Goal: Entertainment & Leisure: Consume media (video, audio)

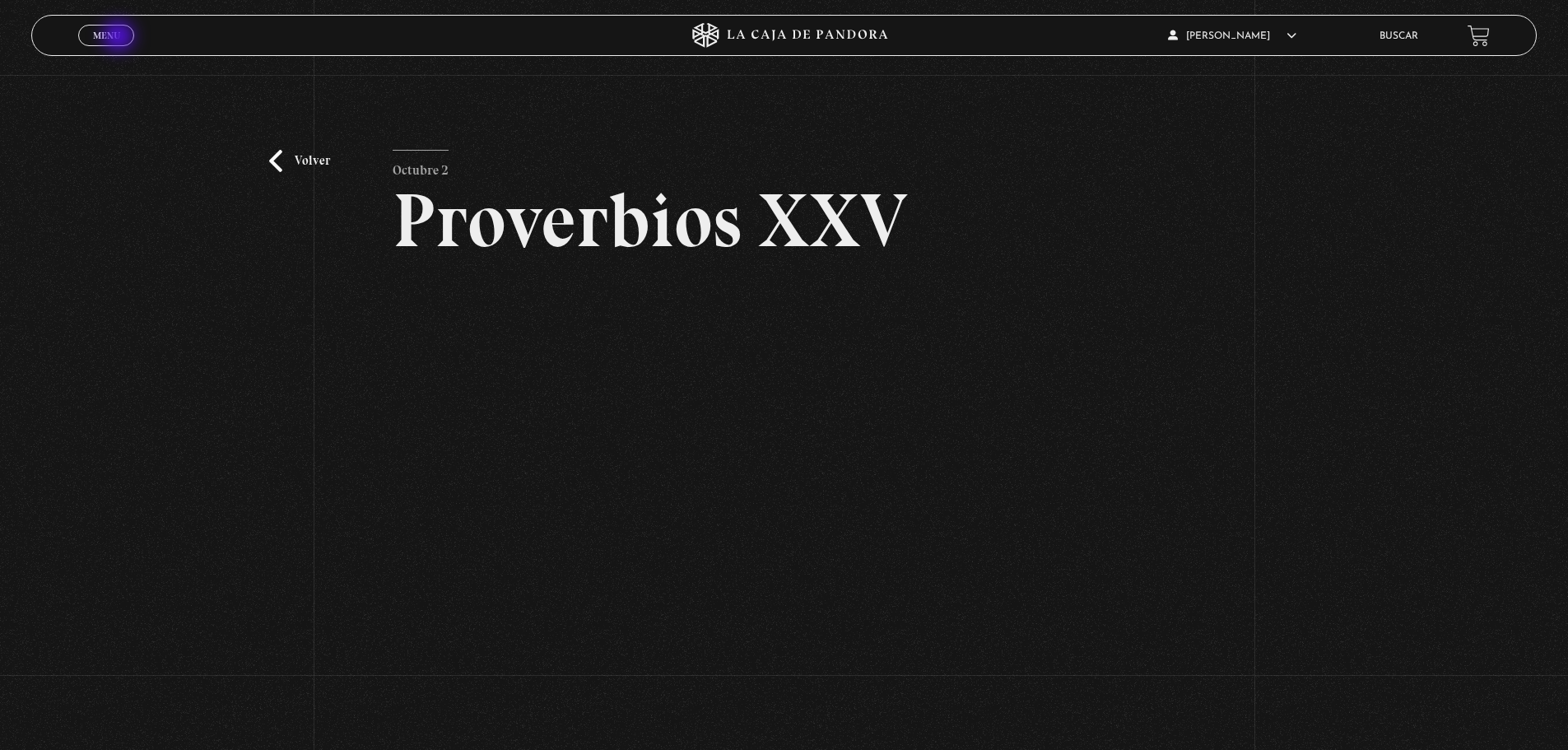
click at [120, 38] on span "Menu" at bounding box center [106, 34] width 27 height 10
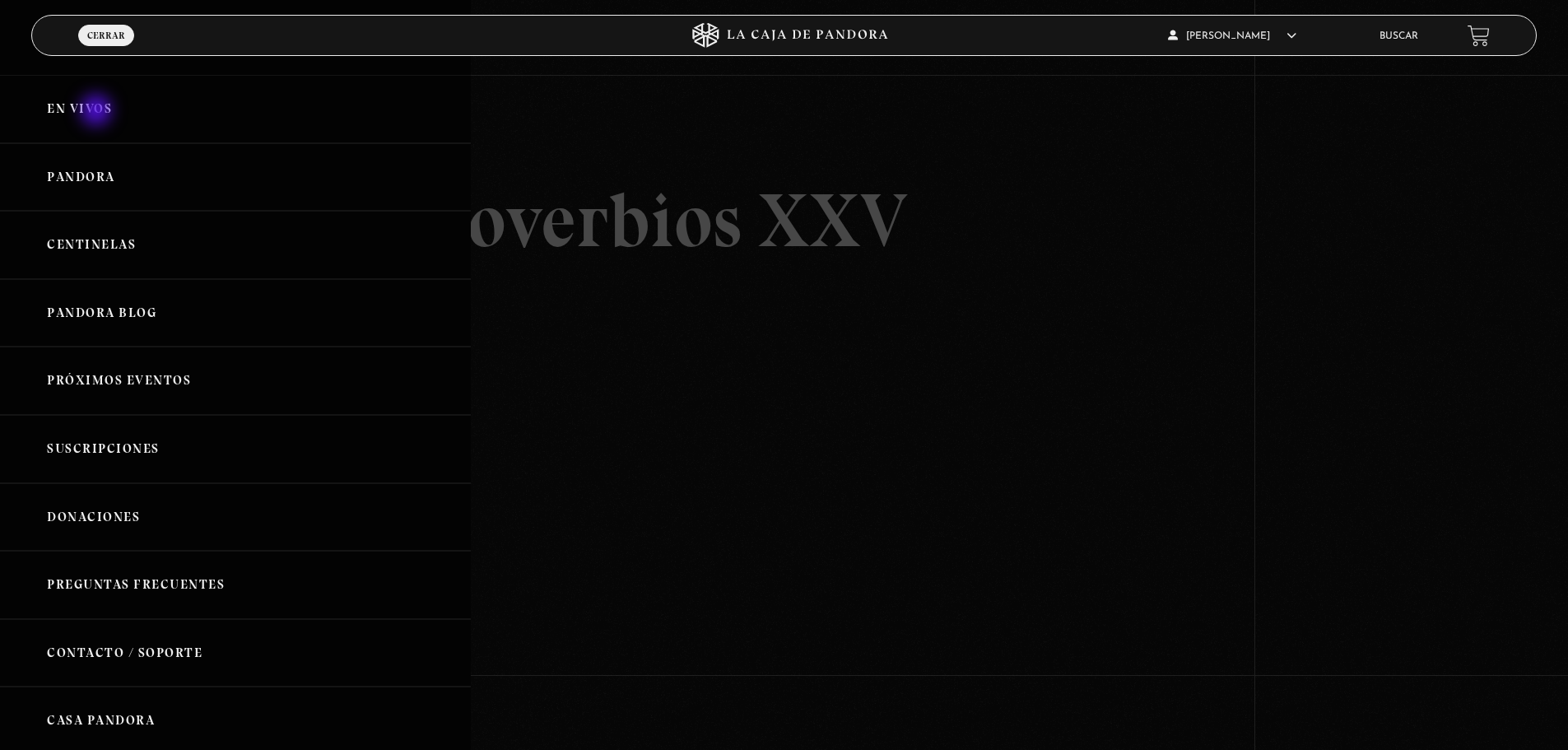
click at [98, 112] on link "En vivos" at bounding box center [235, 109] width 471 height 68
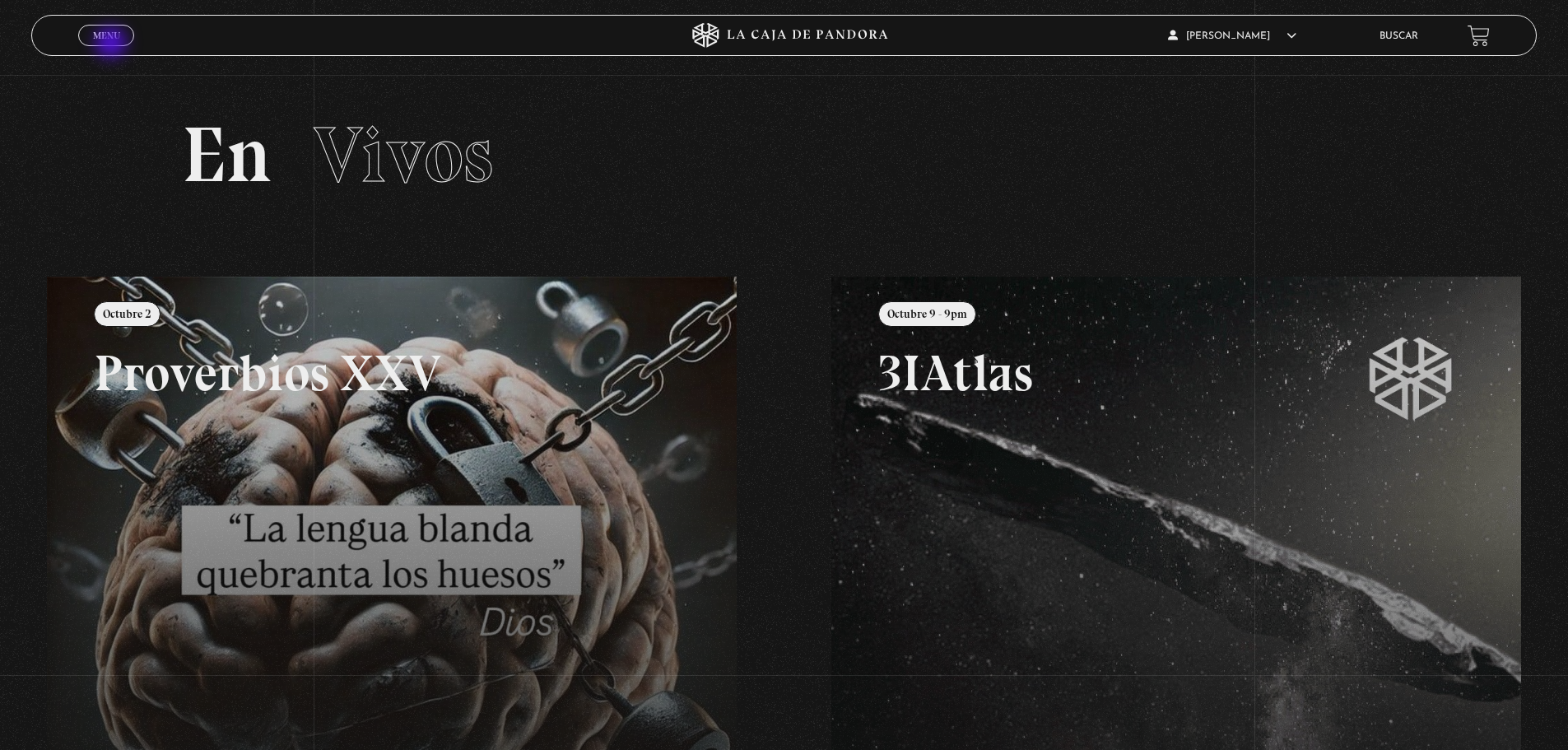
click at [113, 44] on span "Cerrar" at bounding box center [107, 49] width 39 height 11
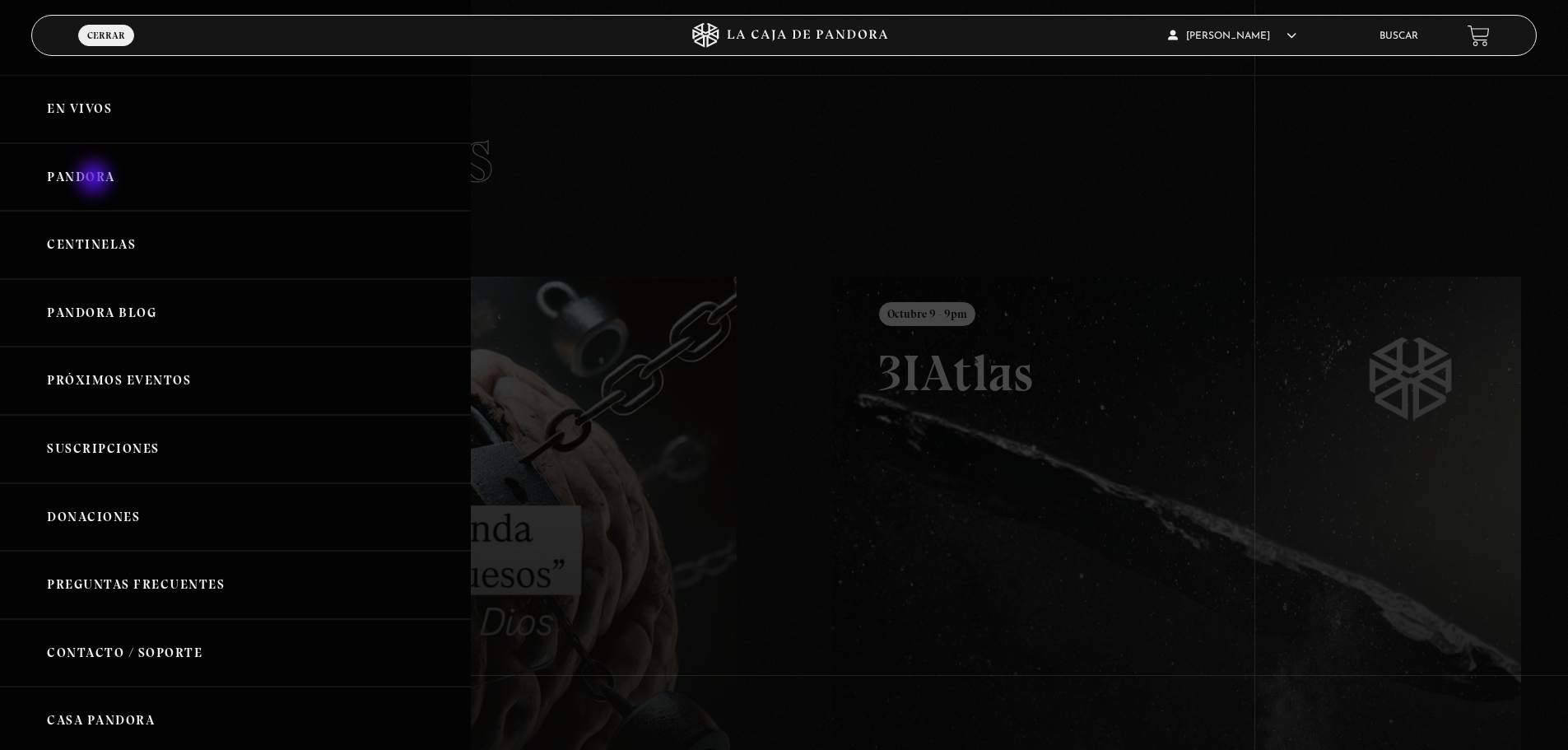
click at [95, 179] on link "Pandora" at bounding box center [235, 177] width 471 height 68
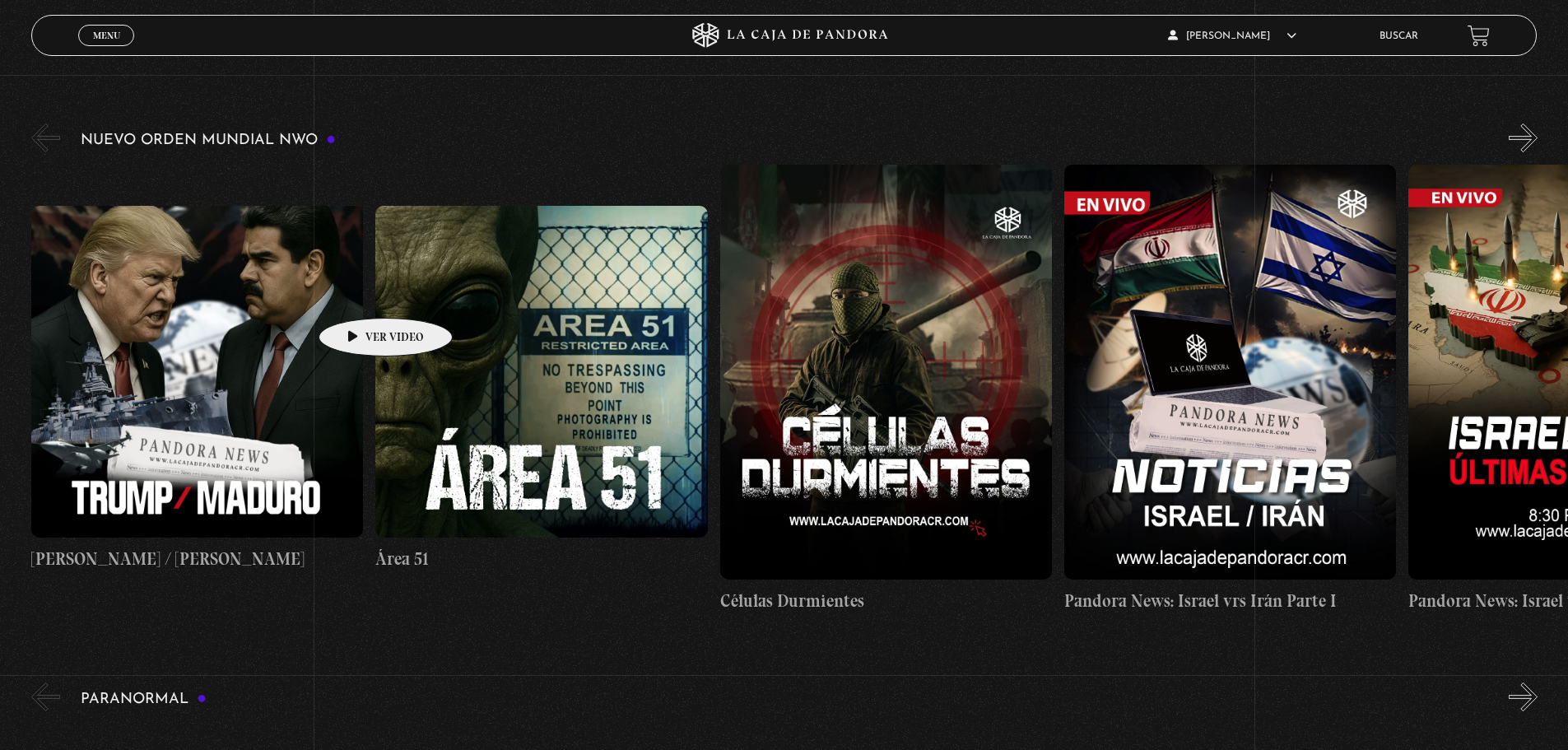
scroll to position [248, 0]
click at [186, 318] on figure at bounding box center [197, 371] width 332 height 332
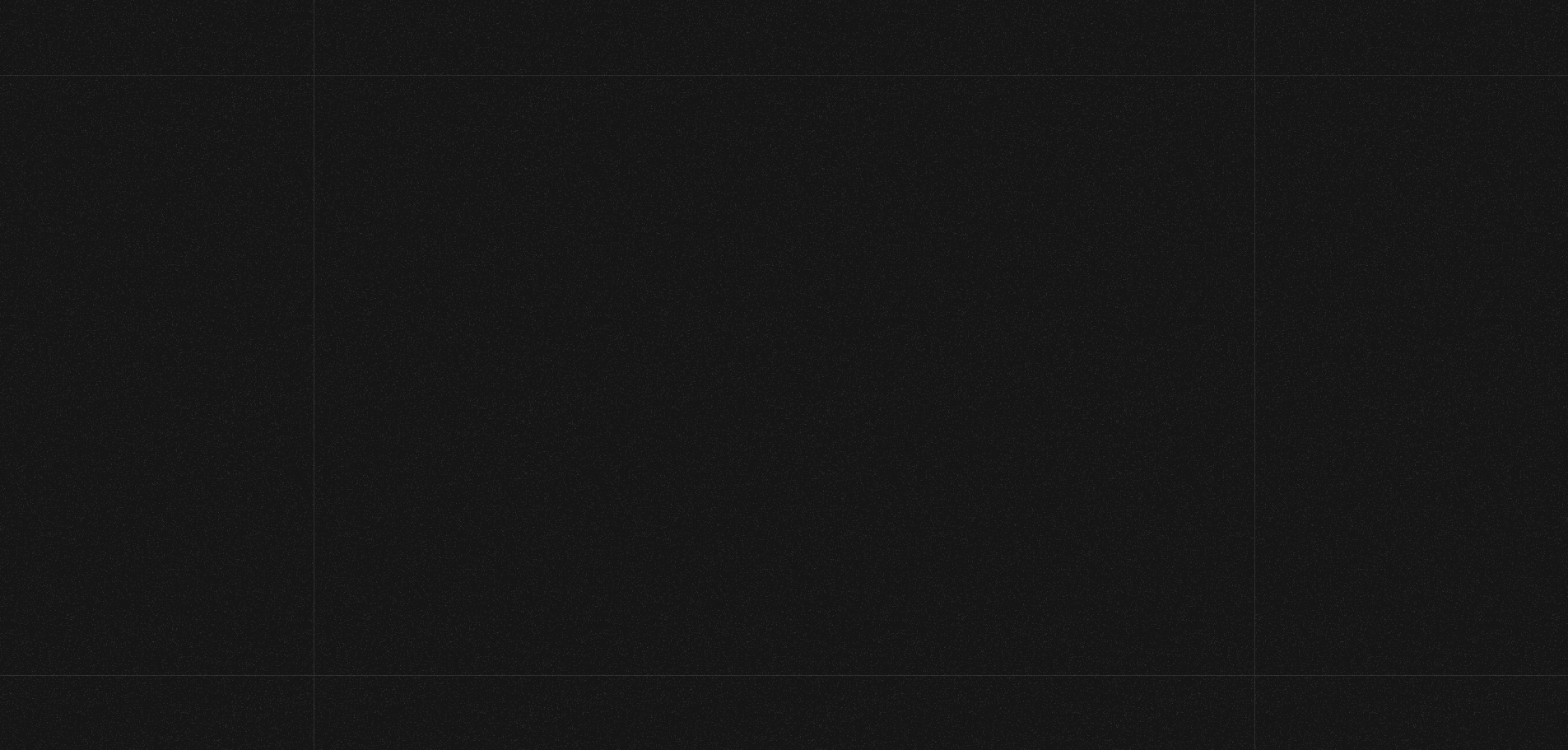
drag, startPoint x: 0, startPoint y: 0, endPoint x: 141, endPoint y: 235, distance: 274.1
click at [141, 235] on div "Volver 16 septiembre, 2025 Trump / Maduro WhatsApp Twitter Messenger Email" at bounding box center [784, 475] width 1568 height 800
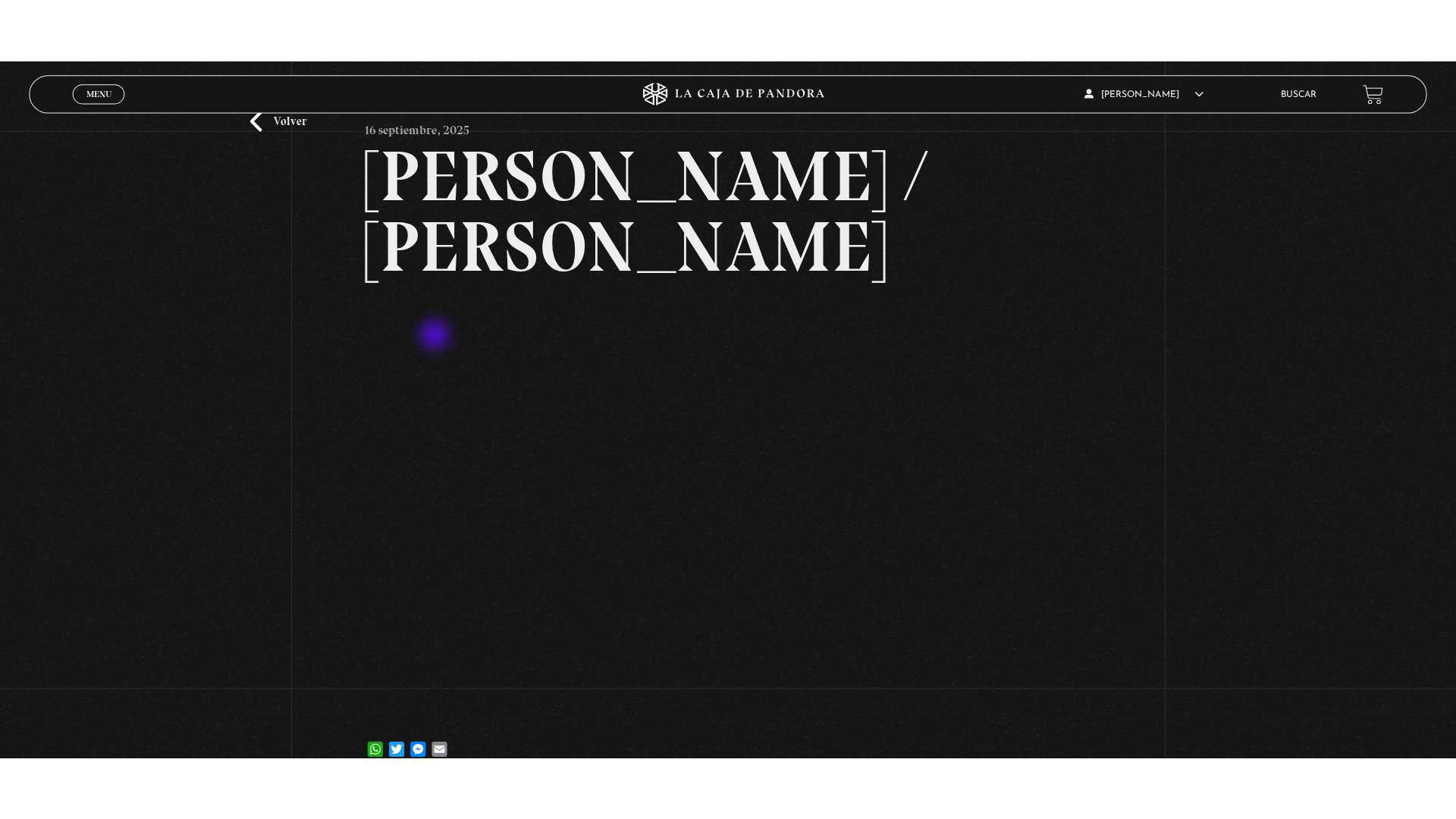
scroll to position [90, 0]
